Goal: Task Accomplishment & Management: Use online tool/utility

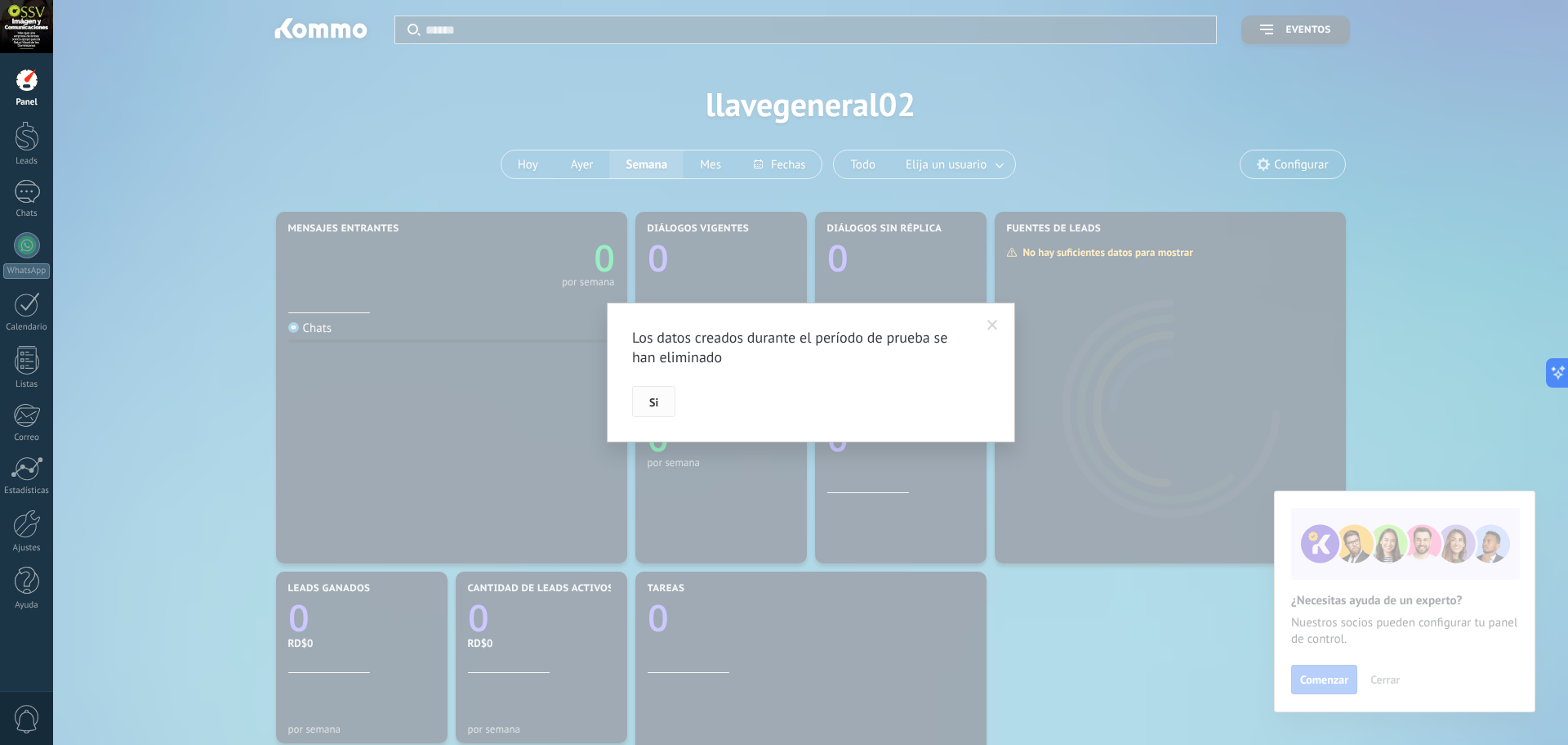
click at [659, 399] on button "Si" at bounding box center [653, 401] width 43 height 31
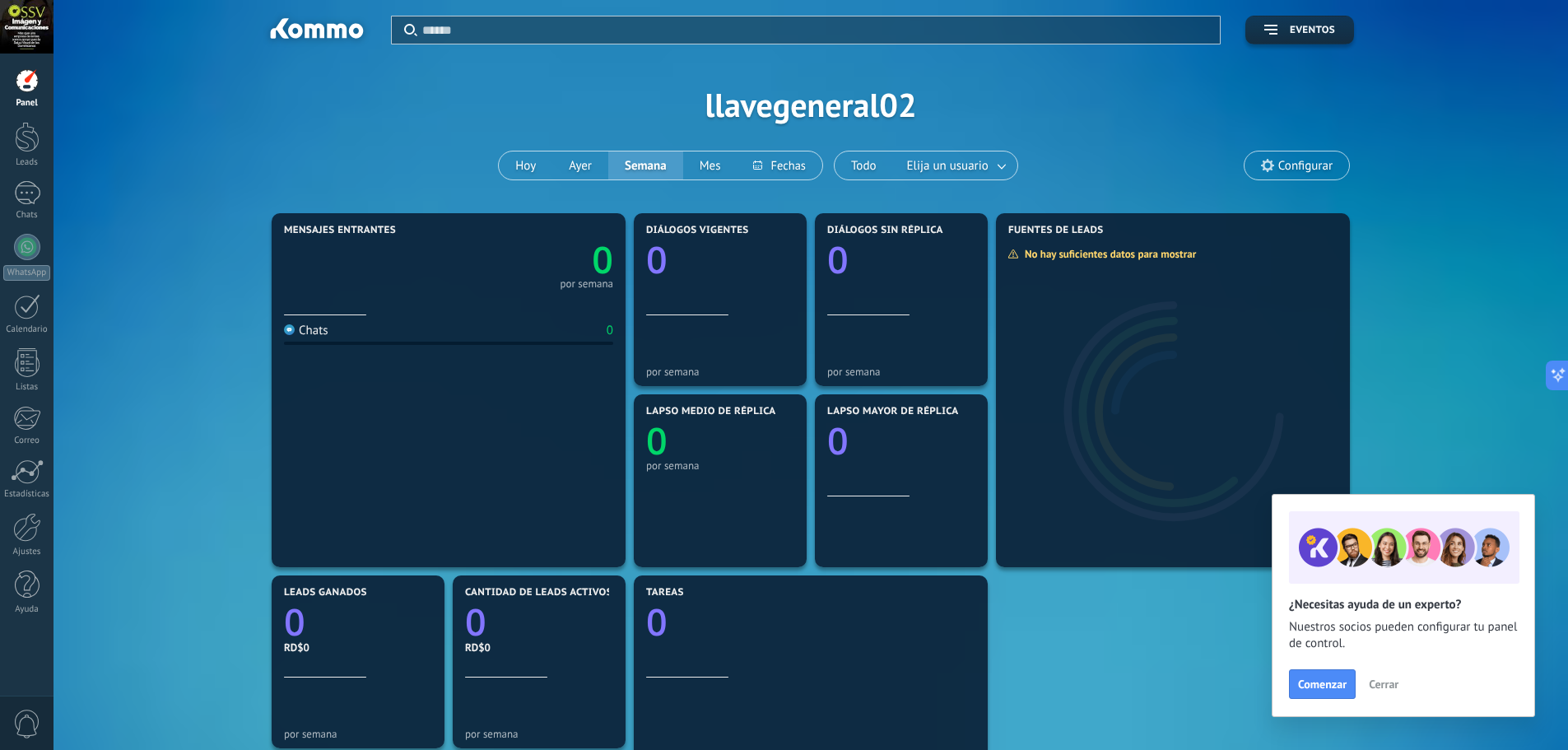
click at [1398, 682] on button "Cerrar" at bounding box center [1384, 683] width 45 height 24
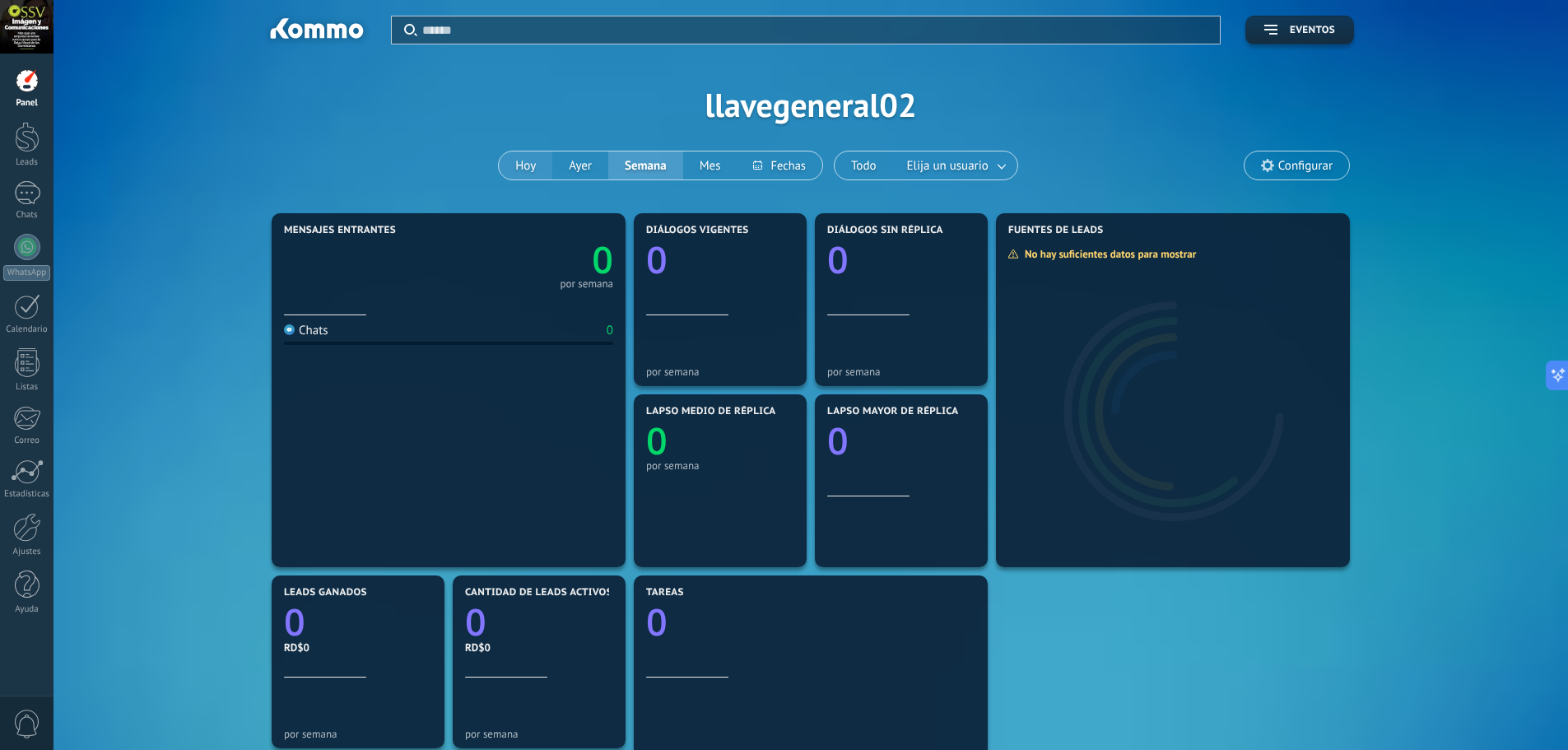
click at [527, 167] on button "Hoy" at bounding box center [525, 165] width 53 height 28
click at [1300, 150] on div "Configurar" at bounding box center [1296, 165] width 106 height 30
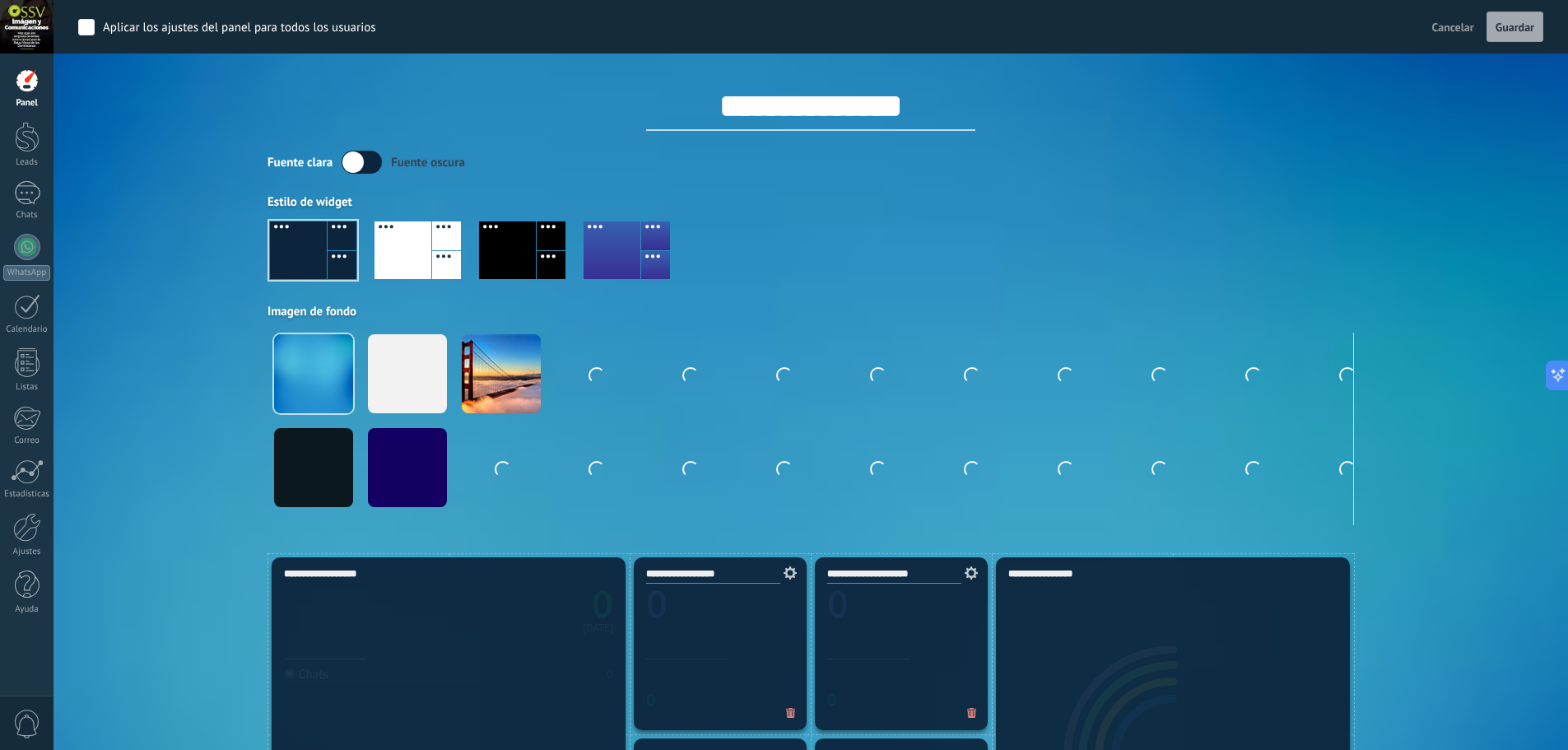
click at [1299, 164] on div "Fuente [PERSON_NAME] oscura" at bounding box center [811, 162] width 1087 height 23
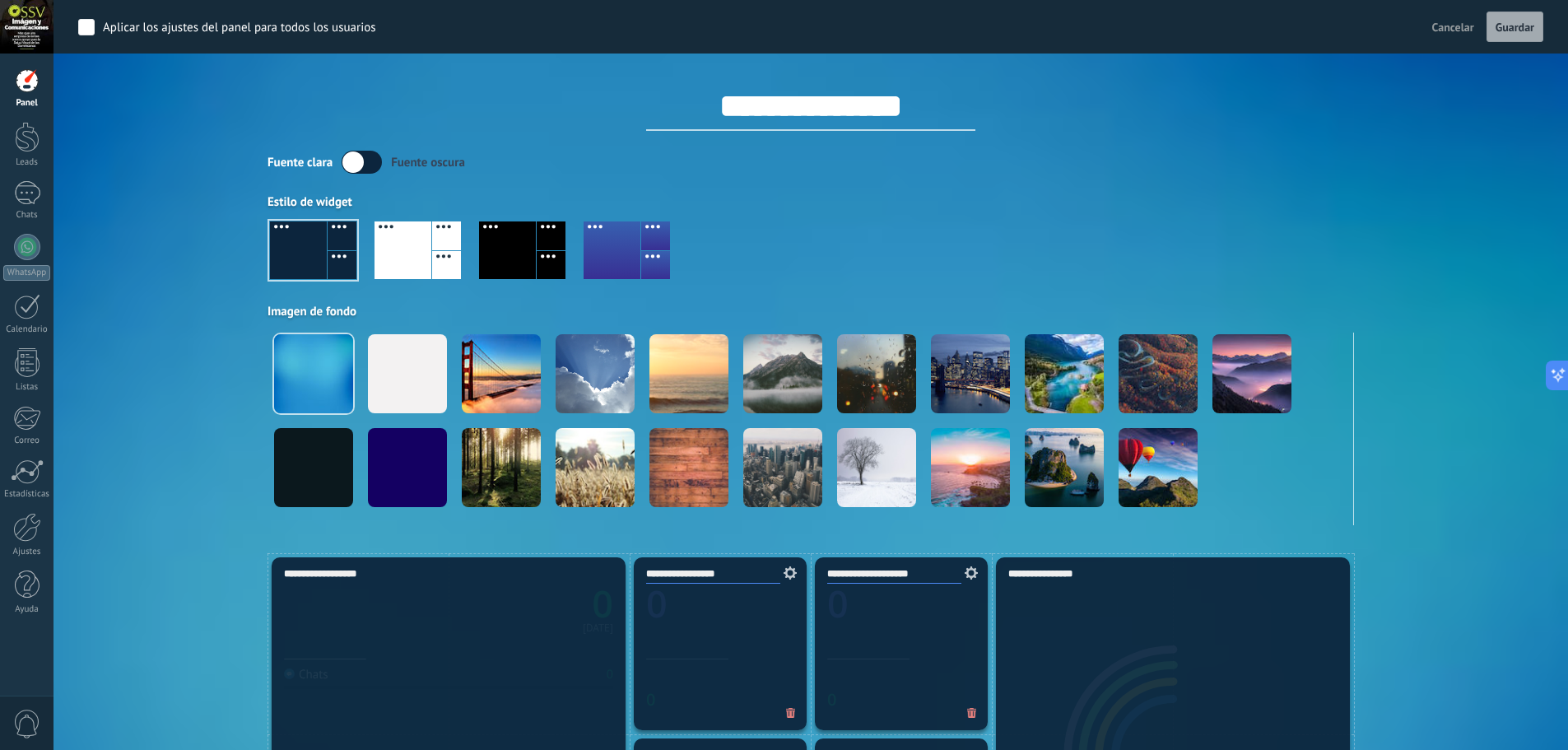
click at [1455, 21] on span "Cancelar" at bounding box center [1453, 26] width 42 height 15
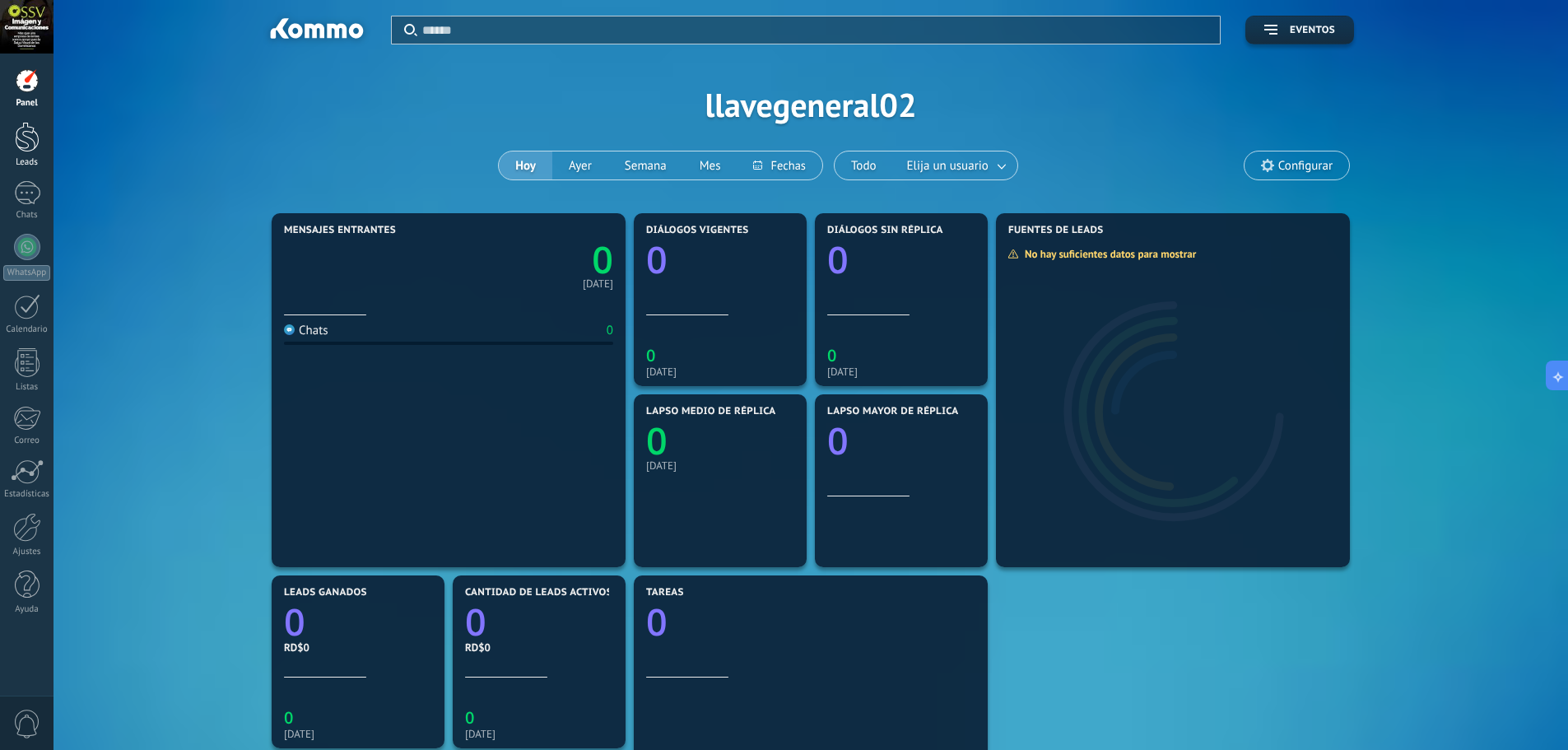
click at [30, 144] on div at bounding box center [26, 137] width 24 height 30
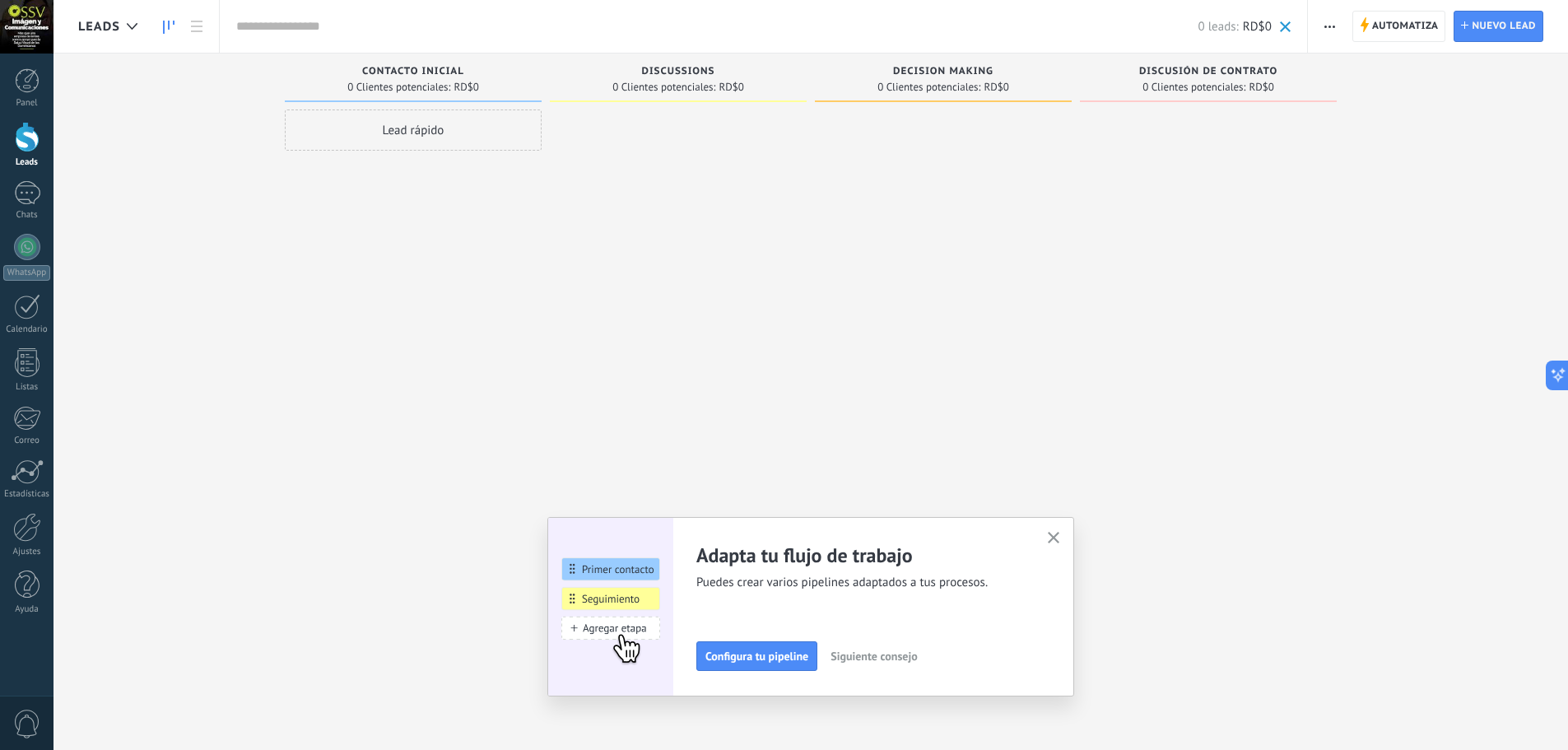
click at [1060, 534] on icon "button" at bounding box center [1054, 538] width 13 height 13
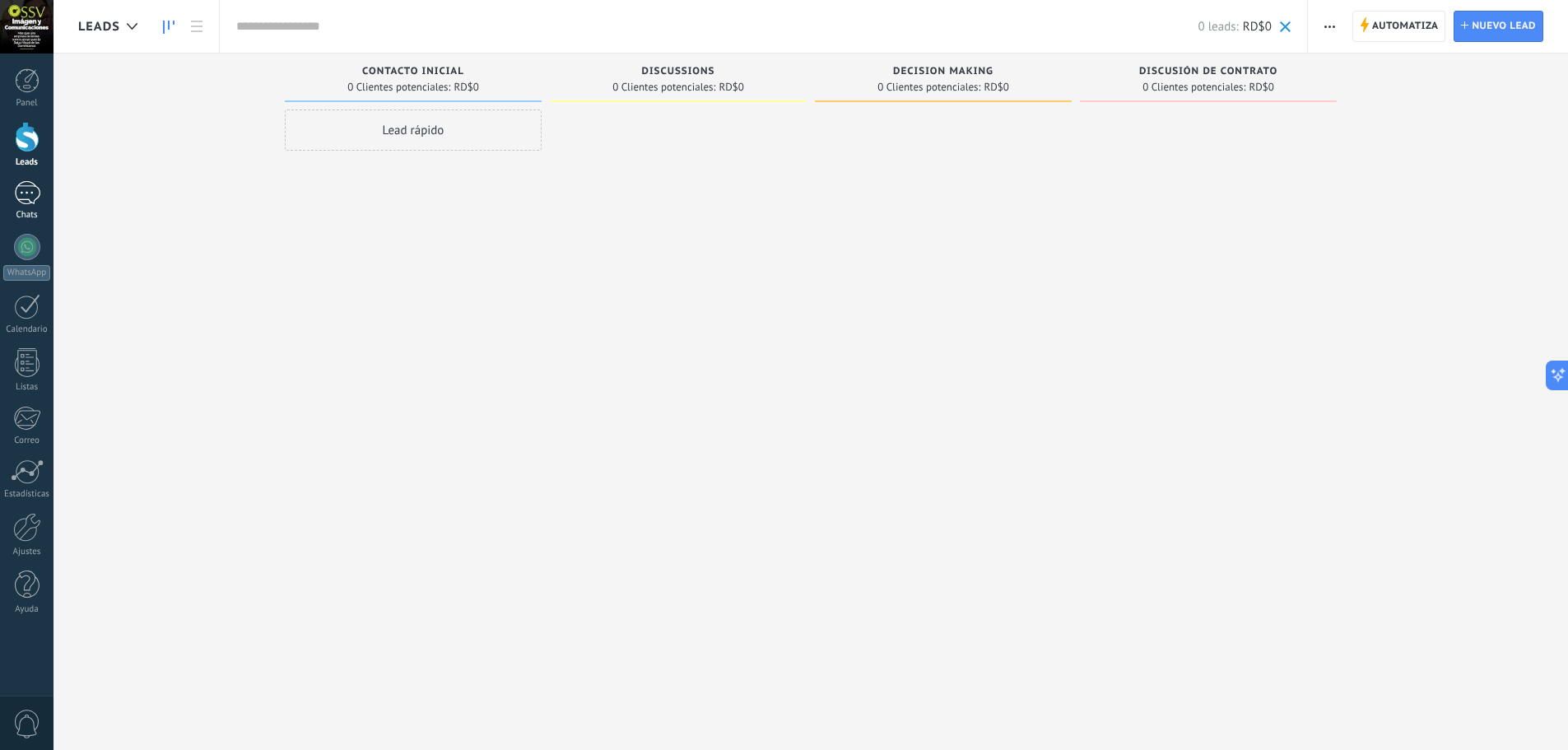
click at [30, 195] on div at bounding box center [26, 193] width 26 height 24
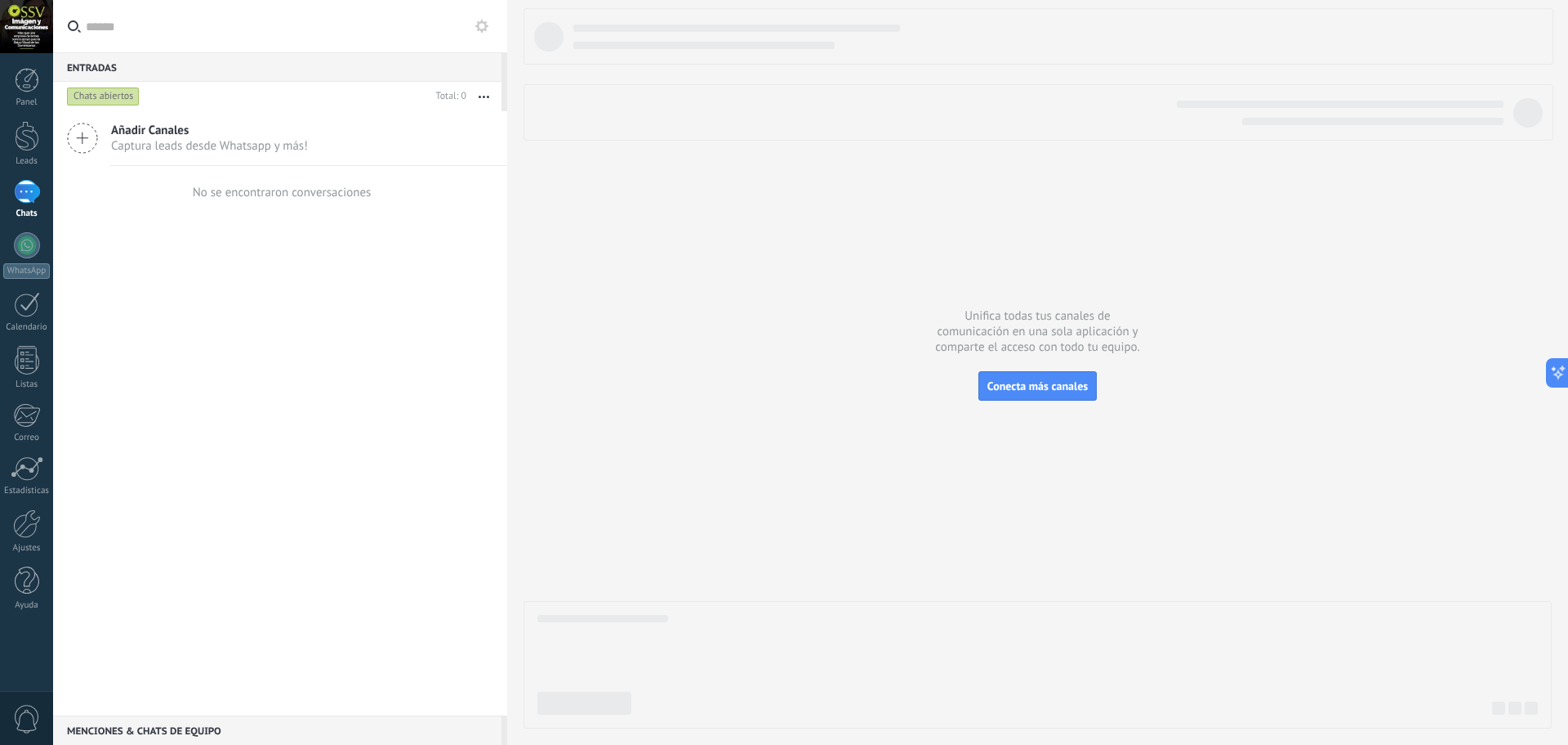
click at [140, 121] on div "Añadir Canales Captura leads desde Whatsapp y más!" at bounding box center [280, 138] width 455 height 55
click at [0, 0] on link "Plantillas" at bounding box center [0, 0] width 0 height 0
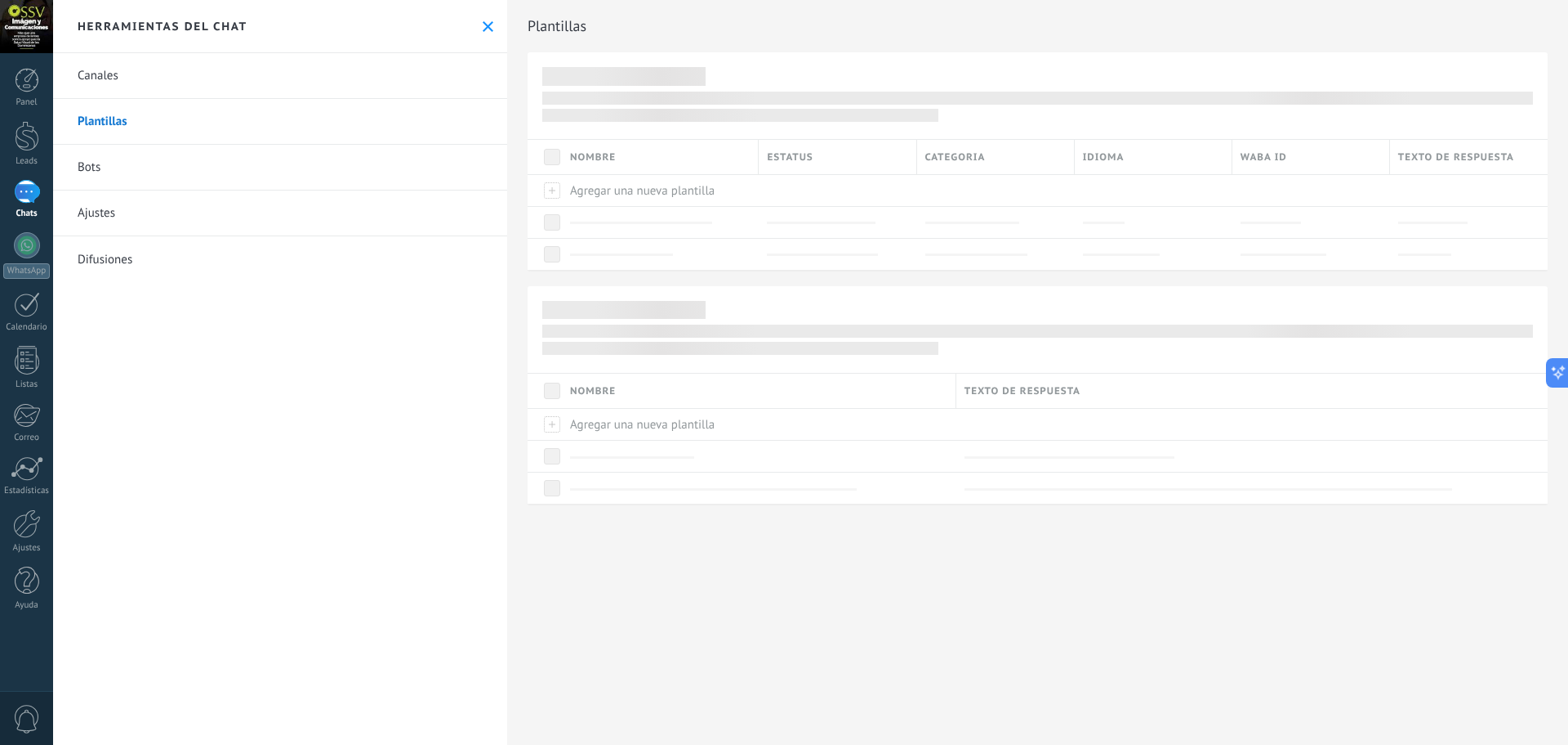
click at [106, 72] on link "Canales" at bounding box center [280, 75] width 455 height 45
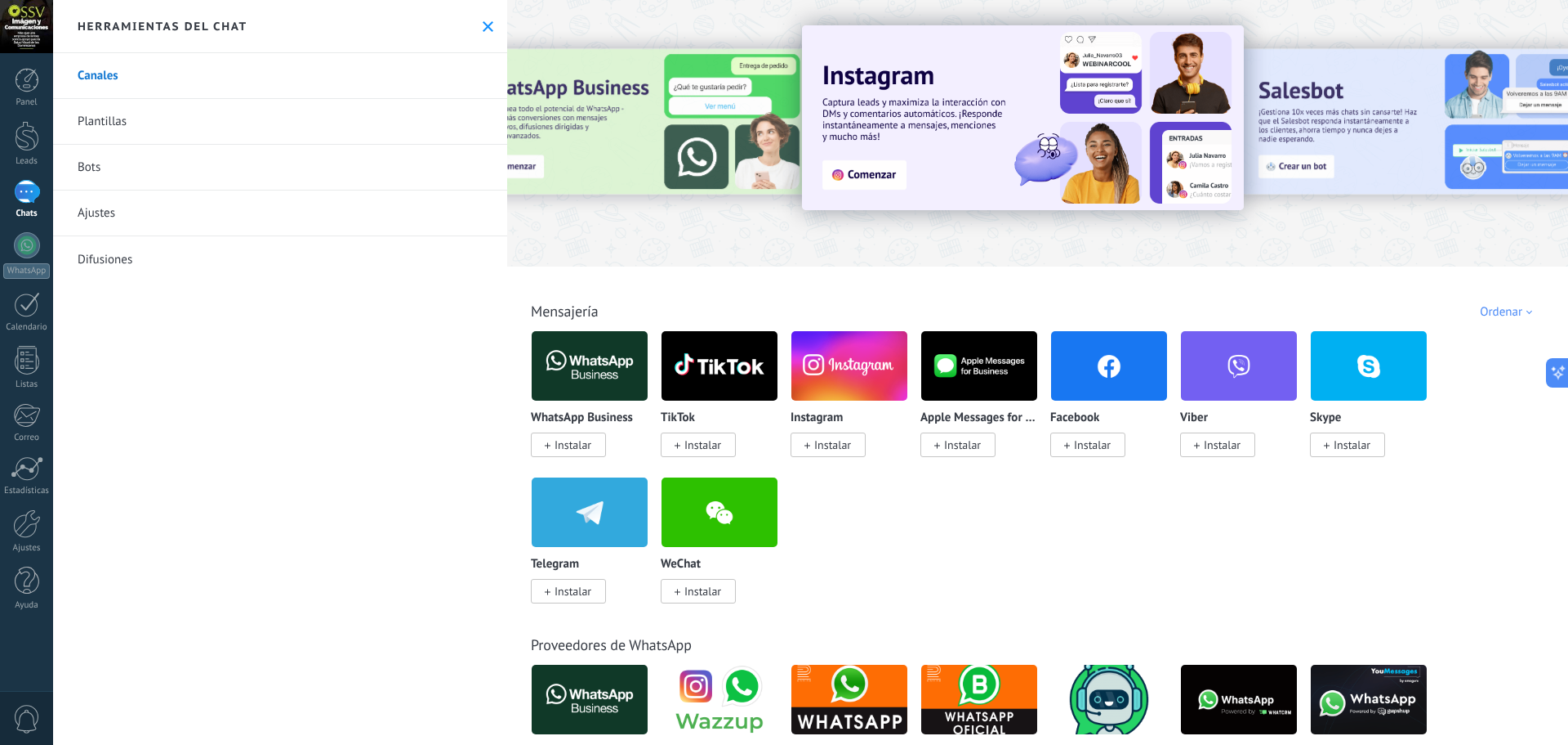
click at [594, 124] on div at bounding box center [638, 132] width 357 height 147
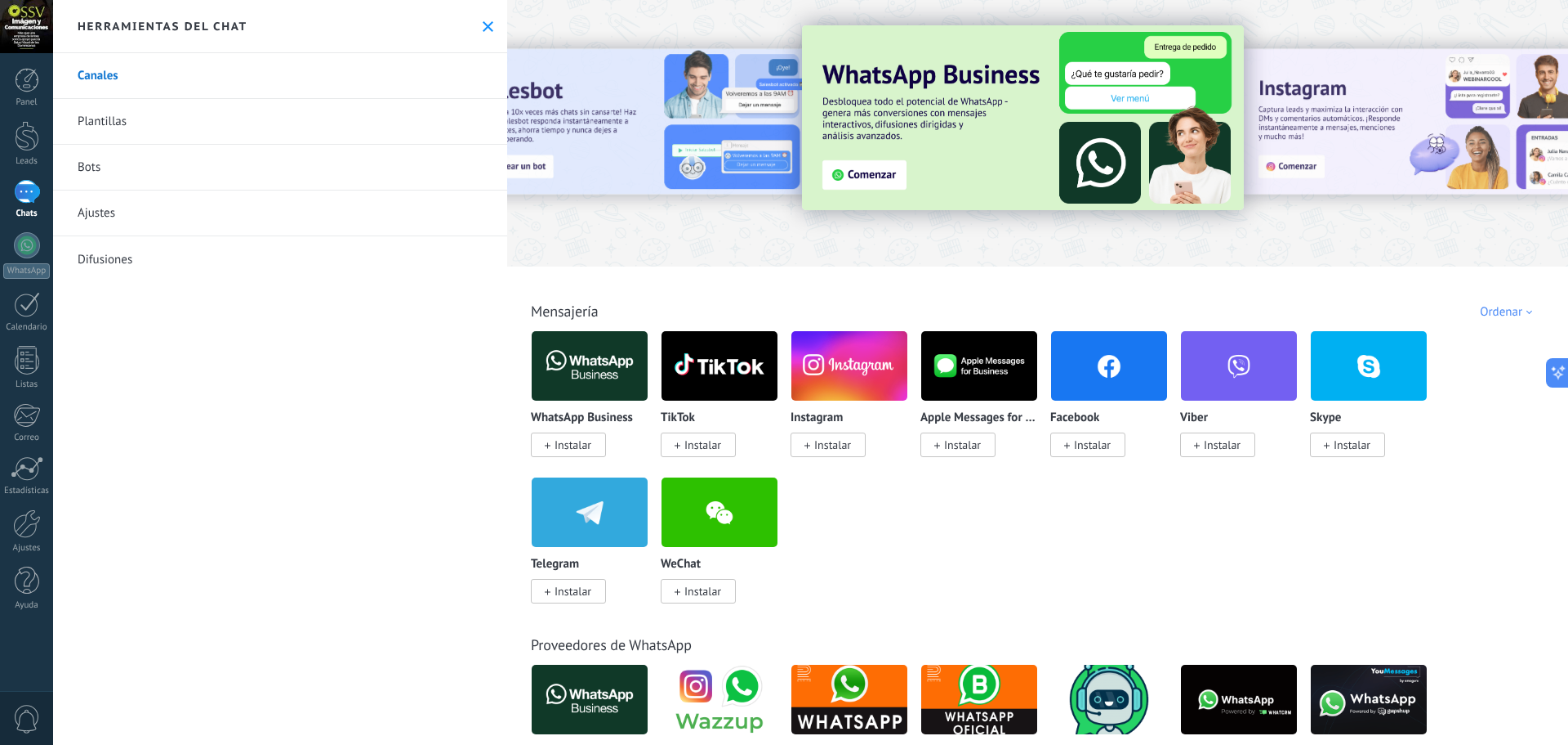
click at [869, 178] on img at bounding box center [1023, 118] width 442 height 185
click at [582, 441] on span "Instalar" at bounding box center [573, 444] width 37 height 14
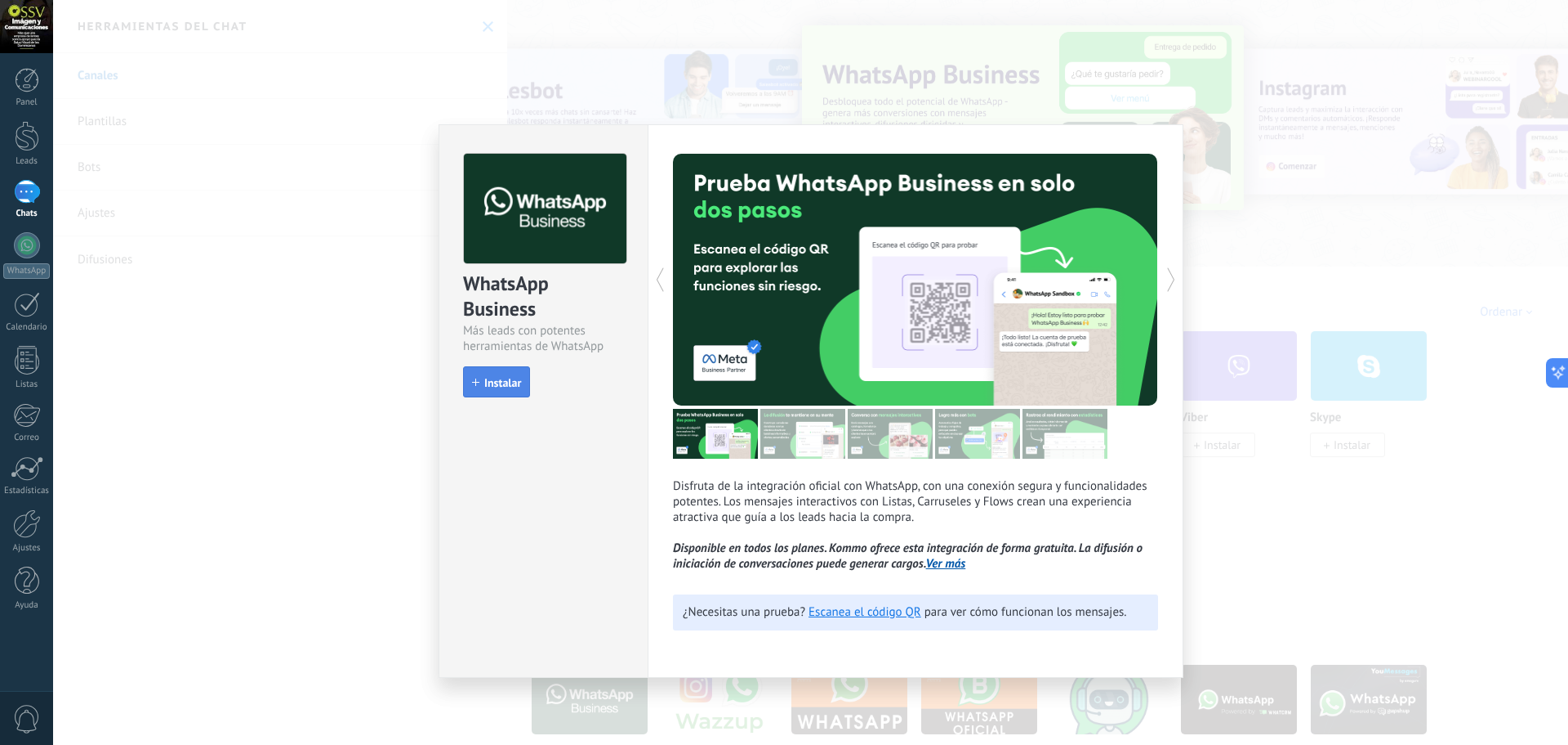
click at [484, 383] on span "Instalar" at bounding box center [503, 383] width 37 height 12
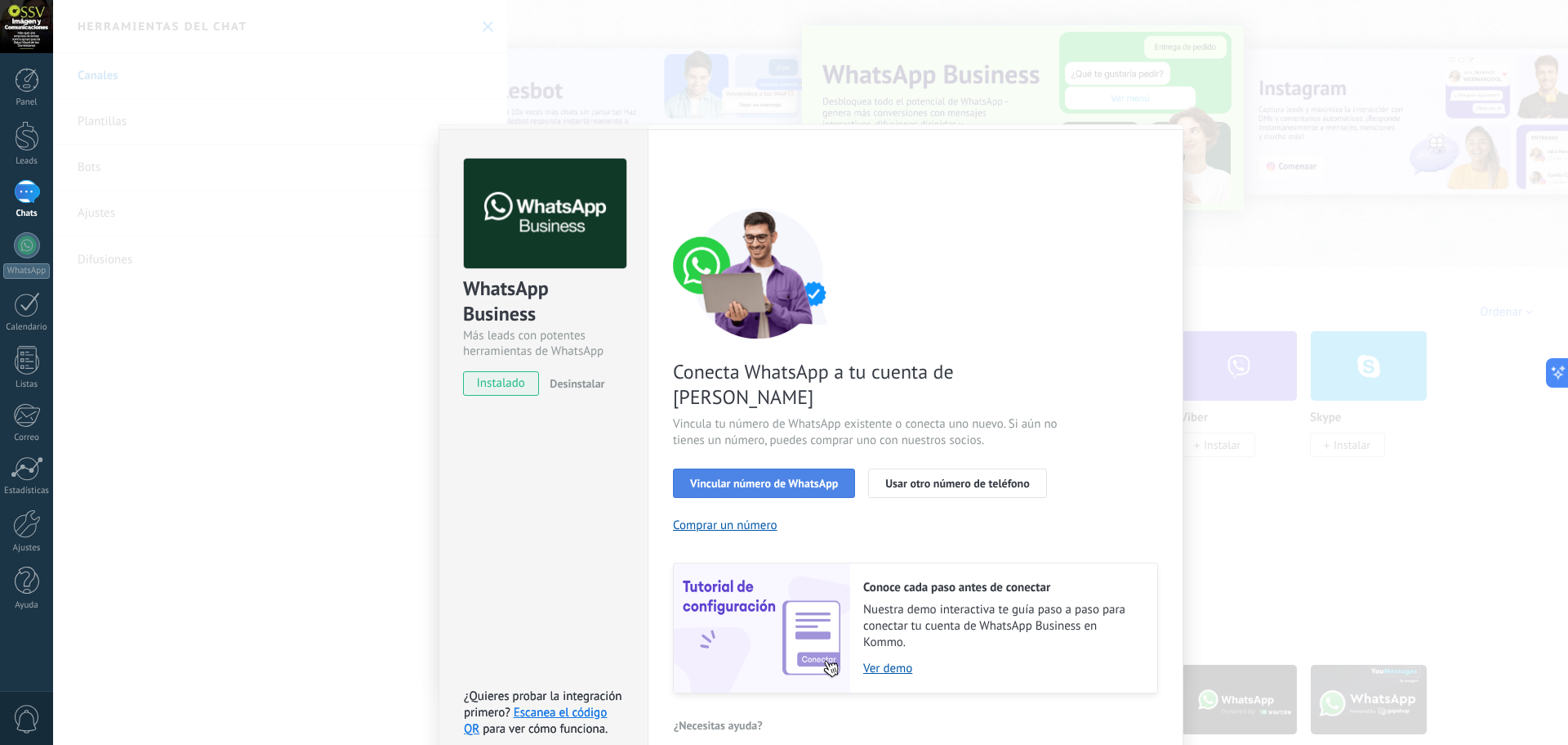
click at [779, 477] on span "Vincular número de WhatsApp" at bounding box center [765, 483] width 148 height 12
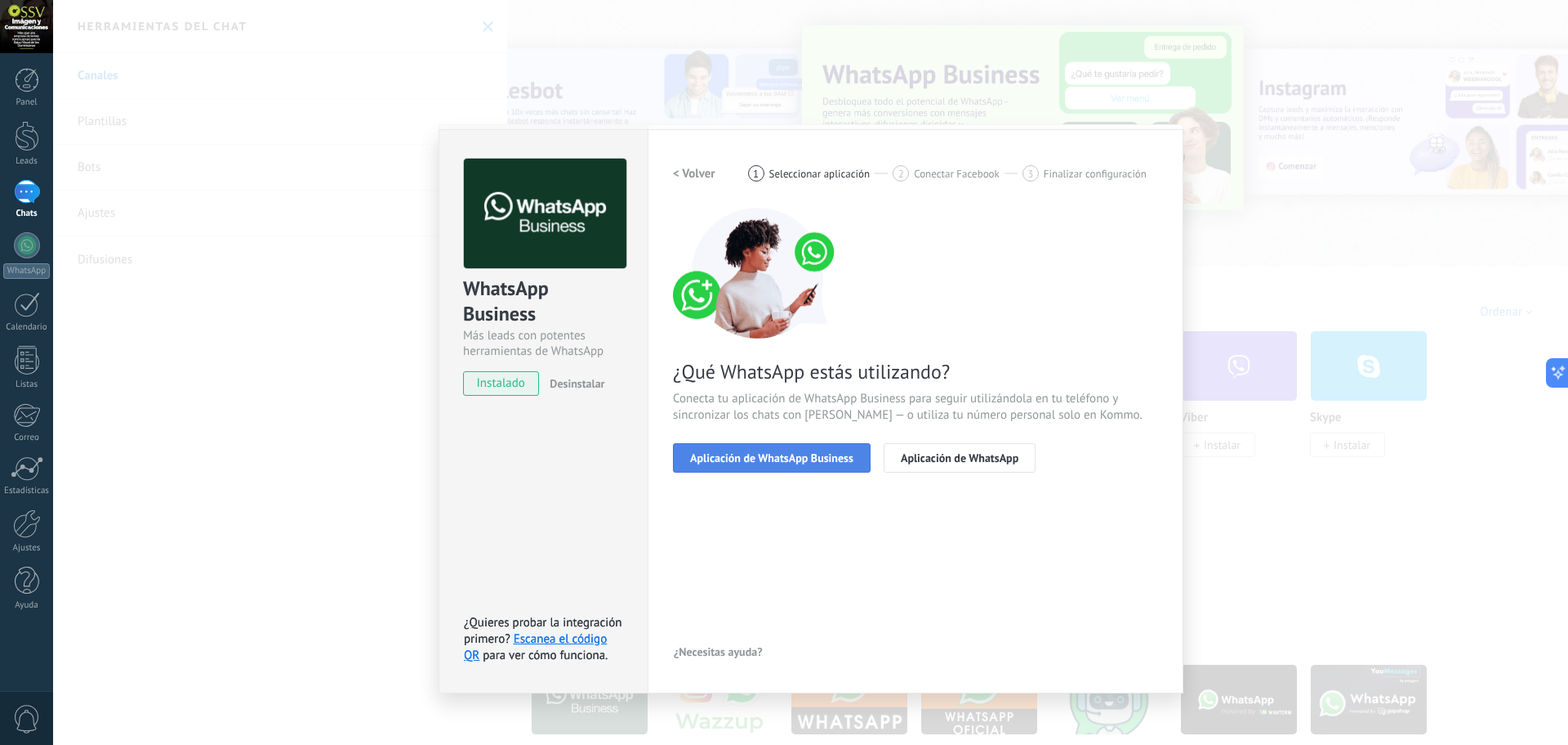
click at [772, 453] on span "Aplicación de WhatsApp Business" at bounding box center [772, 458] width 164 height 12
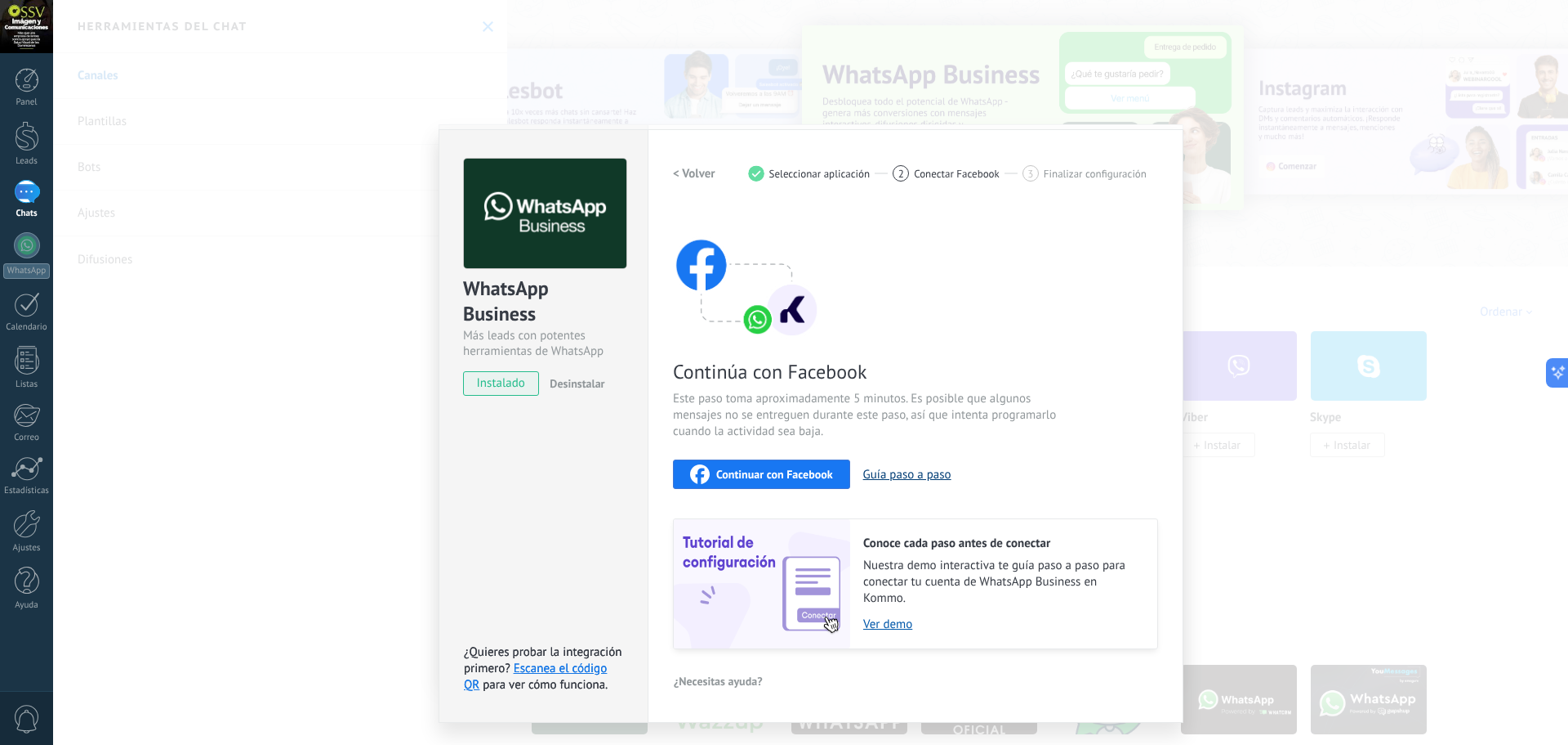
click at [935, 474] on button "Guía paso a paso" at bounding box center [908, 474] width 89 height 15
click at [783, 455] on div "Continúa con Facebook Este paso toma aproximadamente 5 minutos. Es posible que …" at bounding box center [916, 428] width 485 height 441
click at [782, 471] on span "Continuar con Facebook" at bounding box center [774, 474] width 117 height 12
